Goal: Go to known website: Go to known website

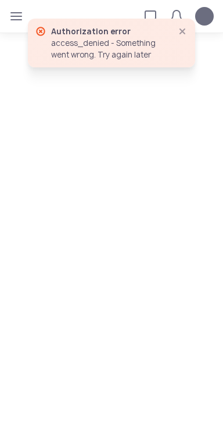
click at [19, 15] on icon "button" at bounding box center [16, 16] width 9 height 9
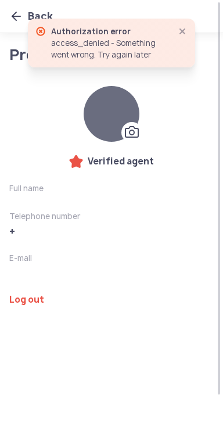
click at [188, 30] on span "button" at bounding box center [182, 31] width 14 height 14
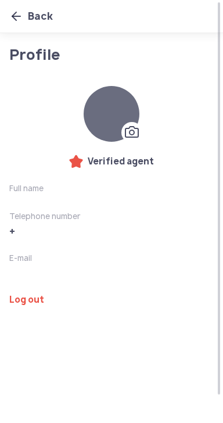
click at [16, 21] on icon at bounding box center [16, 16] width 14 height 14
